Goal: Task Accomplishment & Management: Complete application form

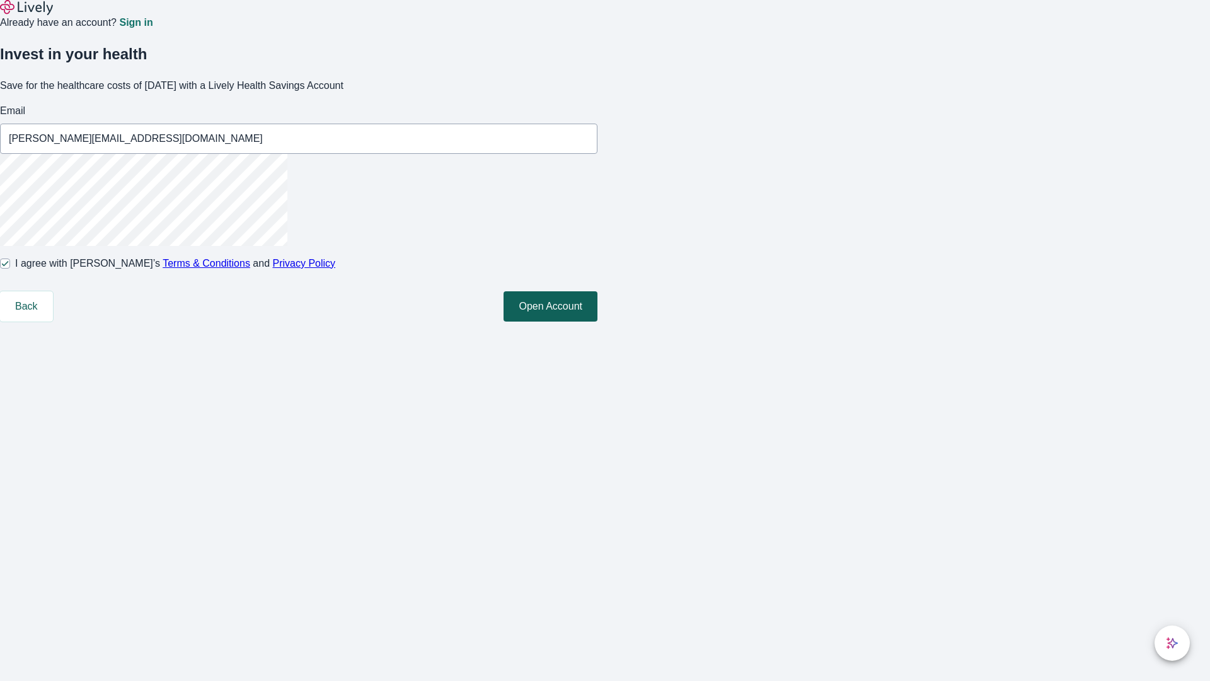
click at [597, 321] on button "Open Account" at bounding box center [551, 306] width 94 height 30
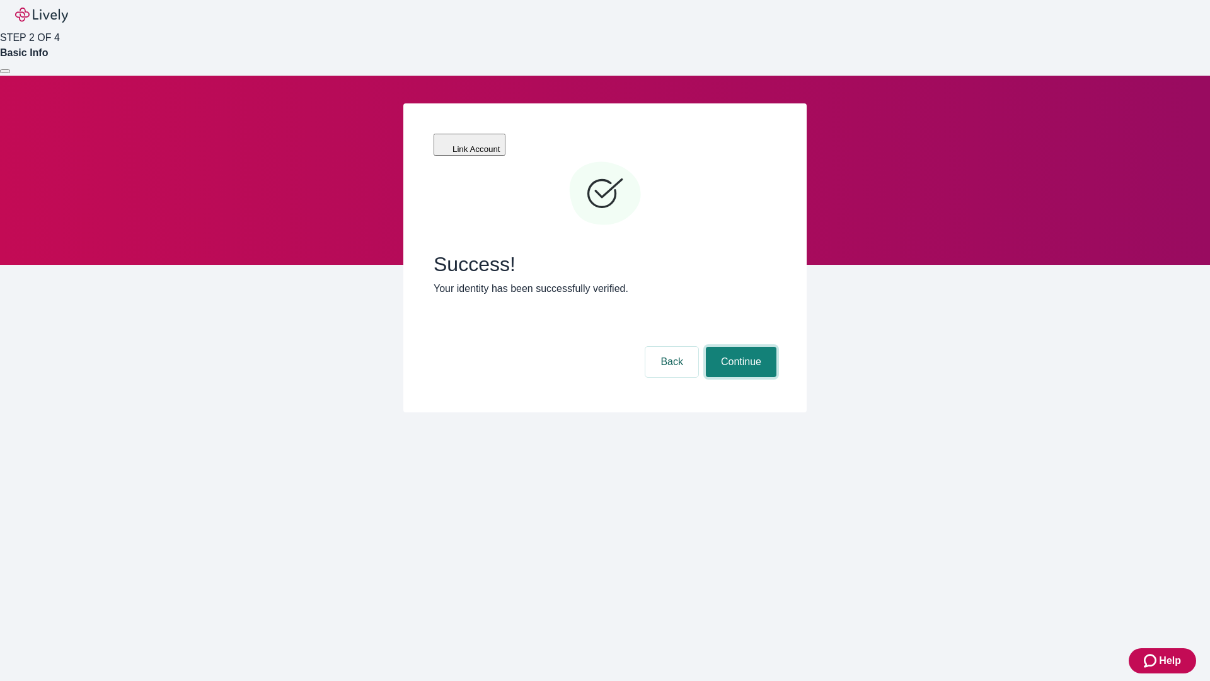
click at [739, 347] on button "Continue" at bounding box center [741, 362] width 71 height 30
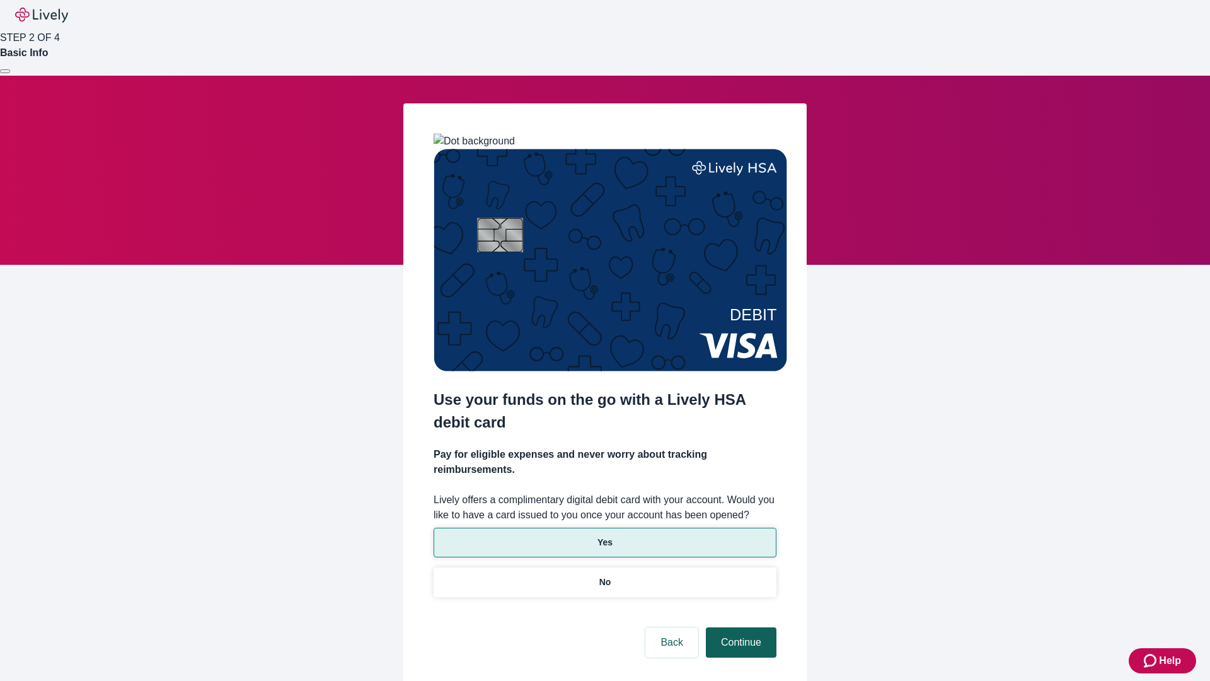
click at [604, 536] on p "Yes" at bounding box center [604, 542] width 15 height 13
click at [739, 627] on button "Continue" at bounding box center [741, 642] width 71 height 30
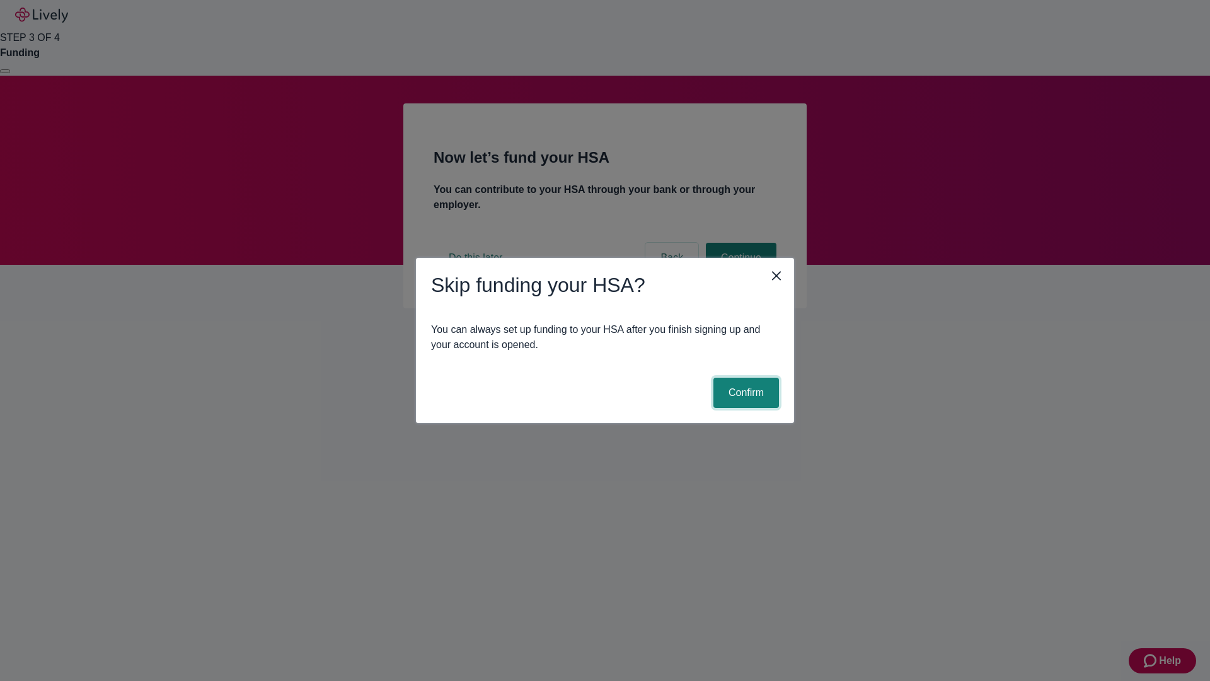
click at [744, 393] on button "Confirm" at bounding box center [746, 393] width 66 height 30
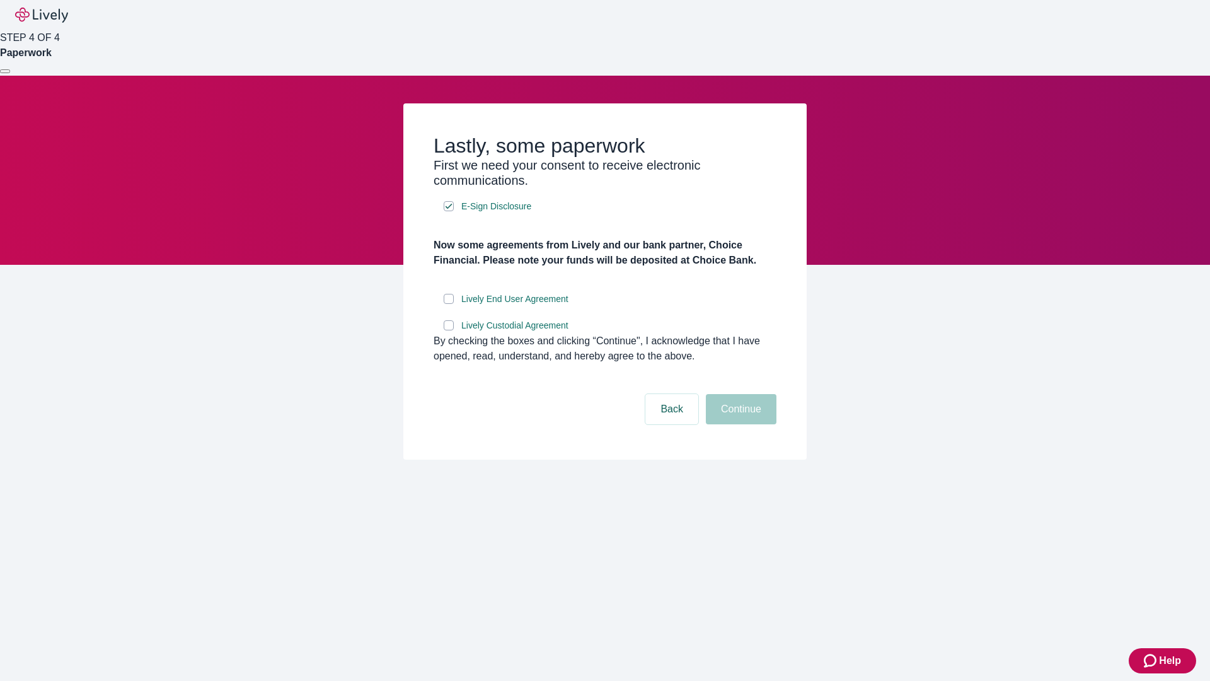
click at [449, 304] on input "Lively End User Agreement" at bounding box center [449, 299] width 10 height 10
checkbox input "true"
click at [449, 330] on input "Lively Custodial Agreement" at bounding box center [449, 325] width 10 height 10
checkbox input "true"
click at [739, 424] on button "Continue" at bounding box center [741, 409] width 71 height 30
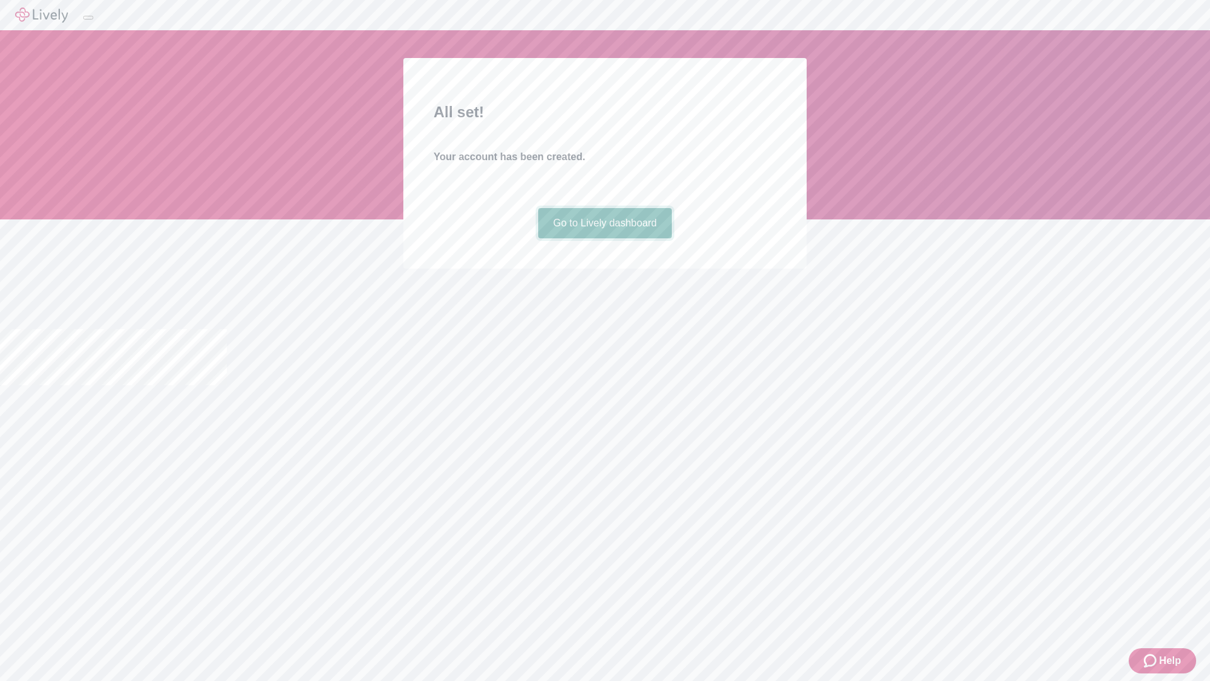
click at [604, 238] on link "Go to Lively dashboard" at bounding box center [605, 223] width 134 height 30
